Goal: Information Seeking & Learning: Compare options

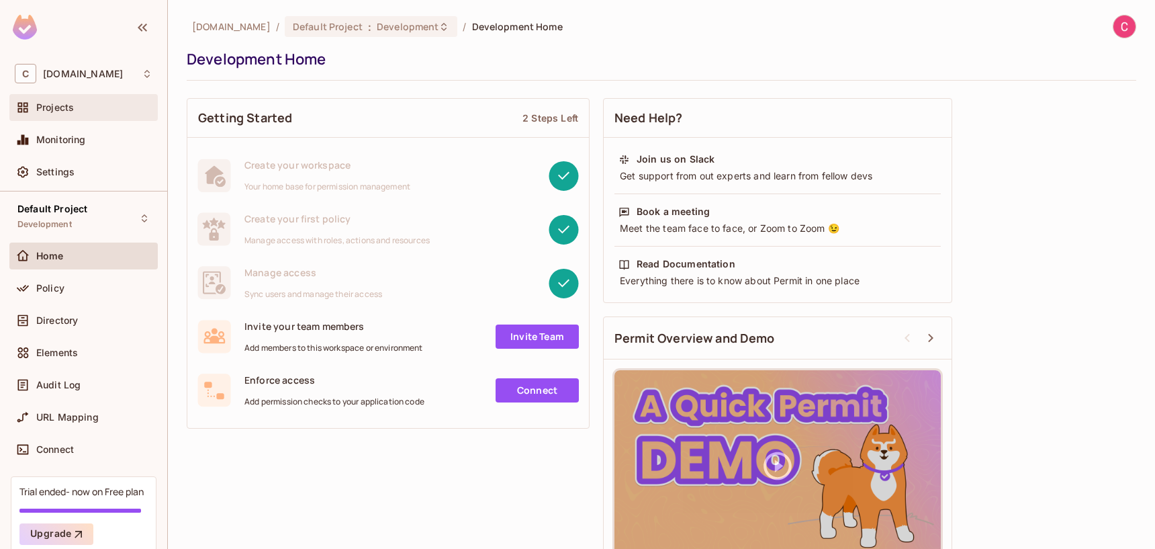
click at [100, 109] on div "Projects" at bounding box center [94, 107] width 116 height 11
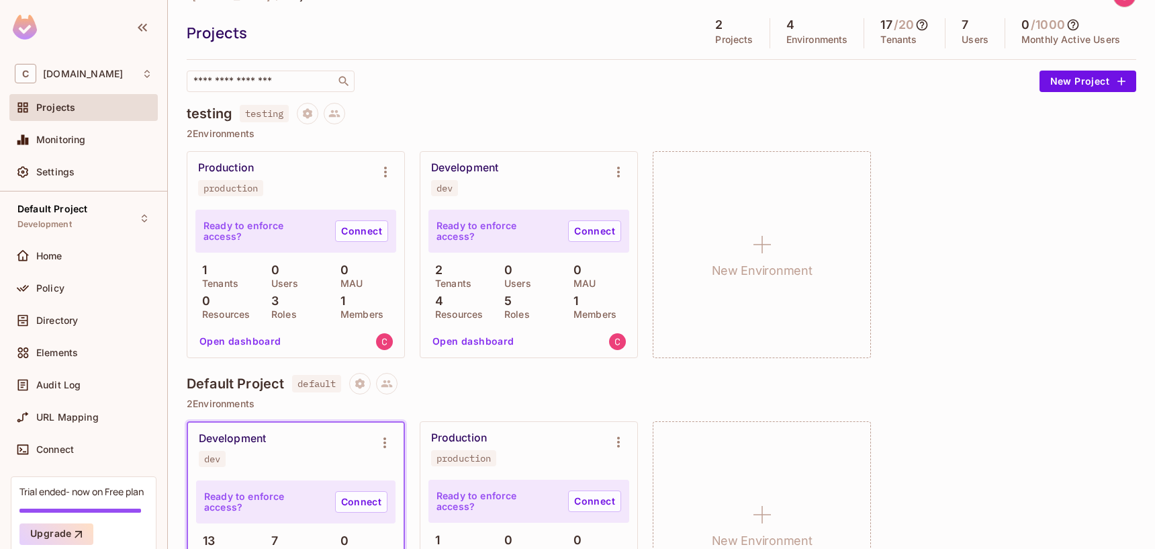
scroll to position [29, 0]
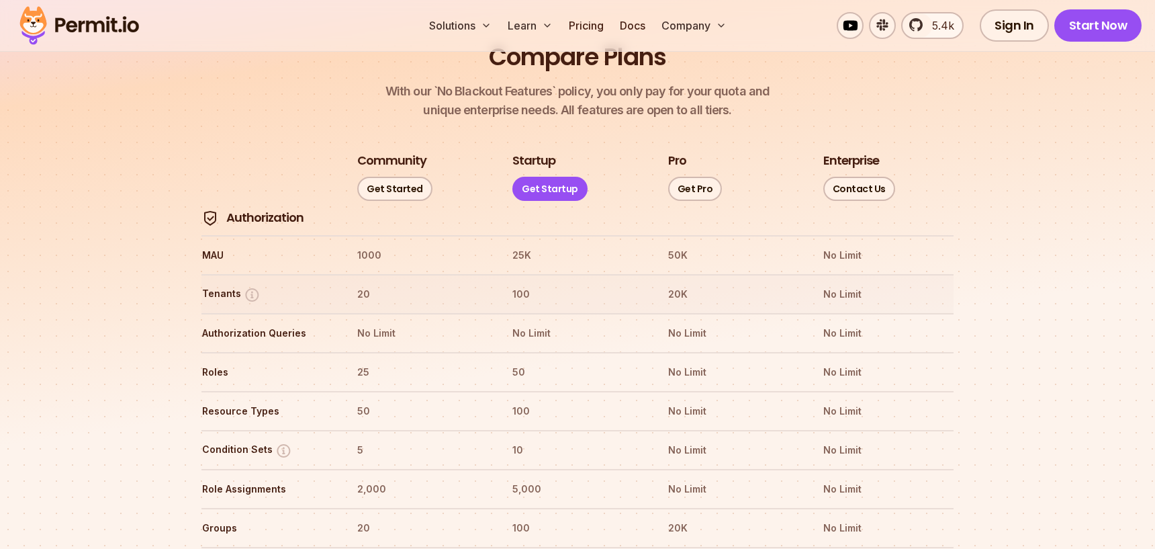
scroll to position [1497, 0]
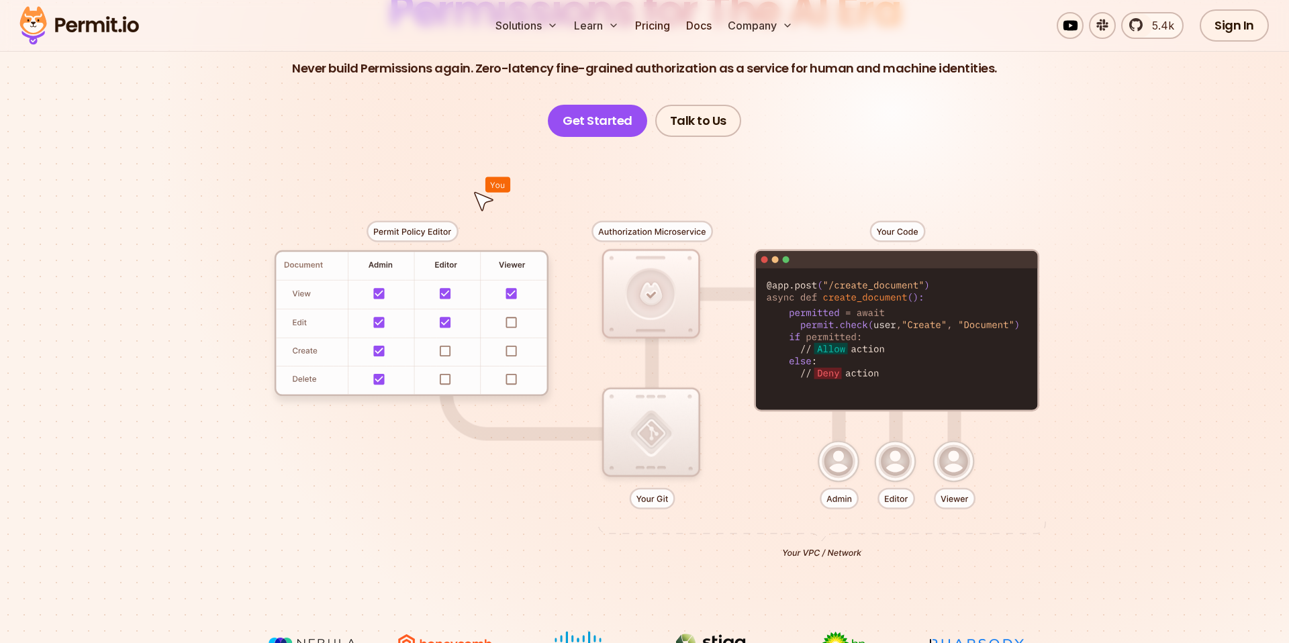
scroll to position [201, 0]
